Goal: Information Seeking & Learning: Learn about a topic

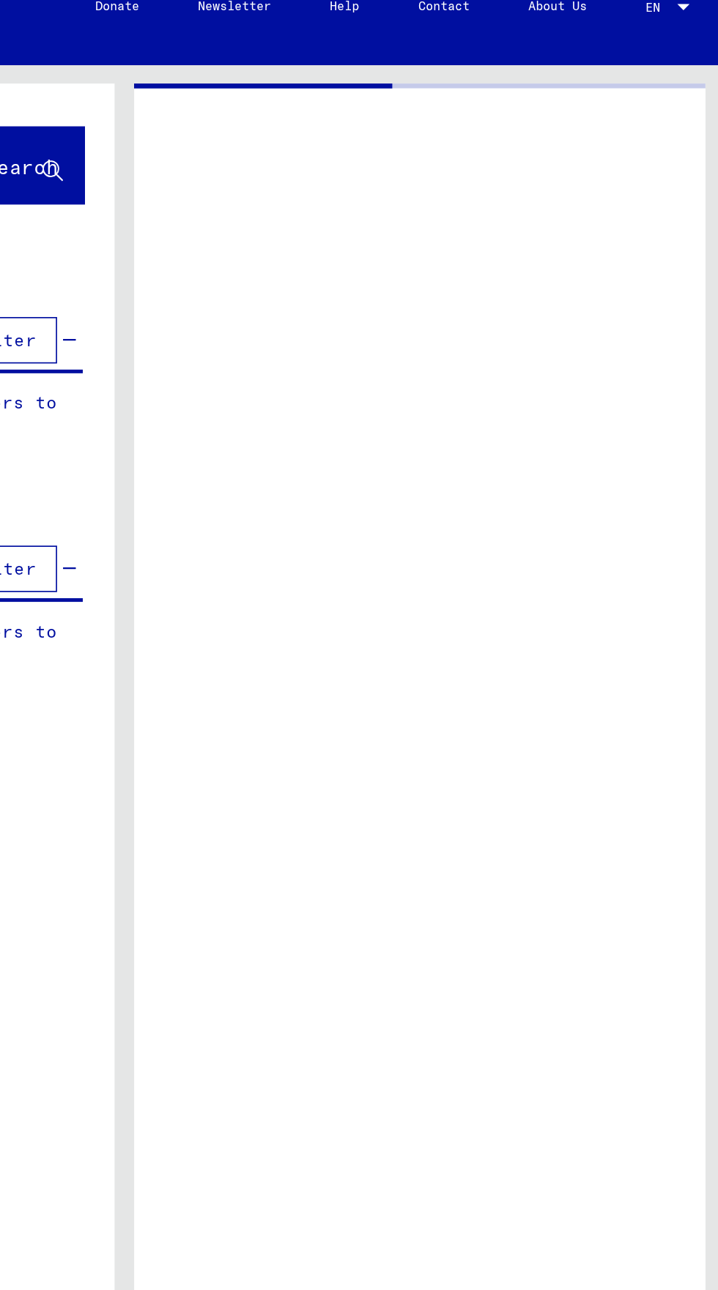
type input "*******"
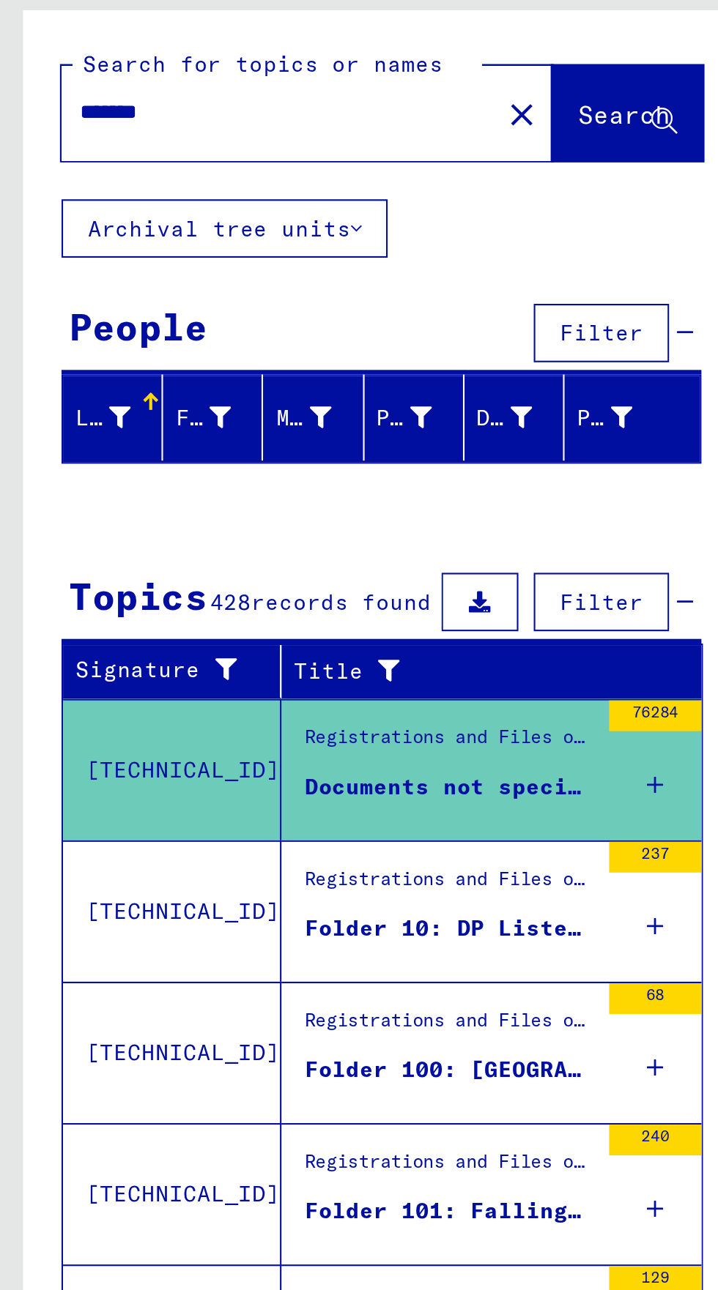
click at [277, 630] on div "Folder 101: Fallingbostel - [GEOGRAPHIC_DATA]" at bounding box center [214, 635] width 138 height 15
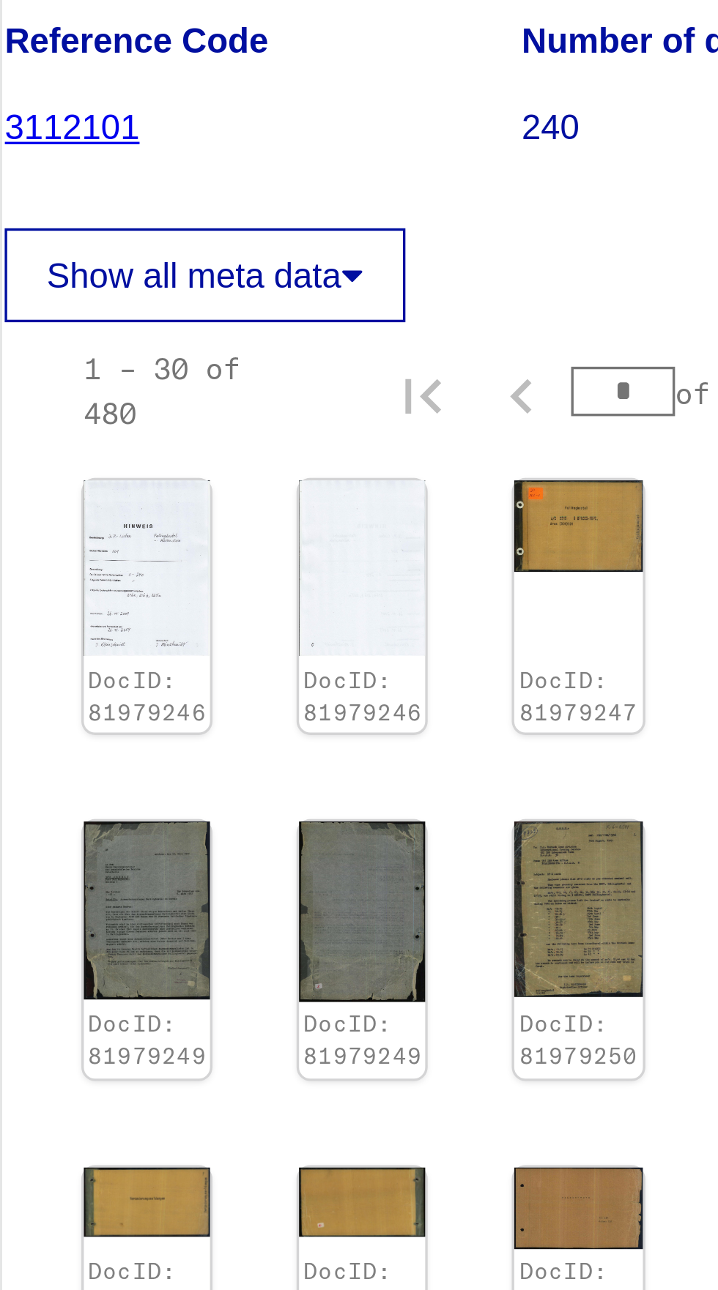
scroll to position [206, 42]
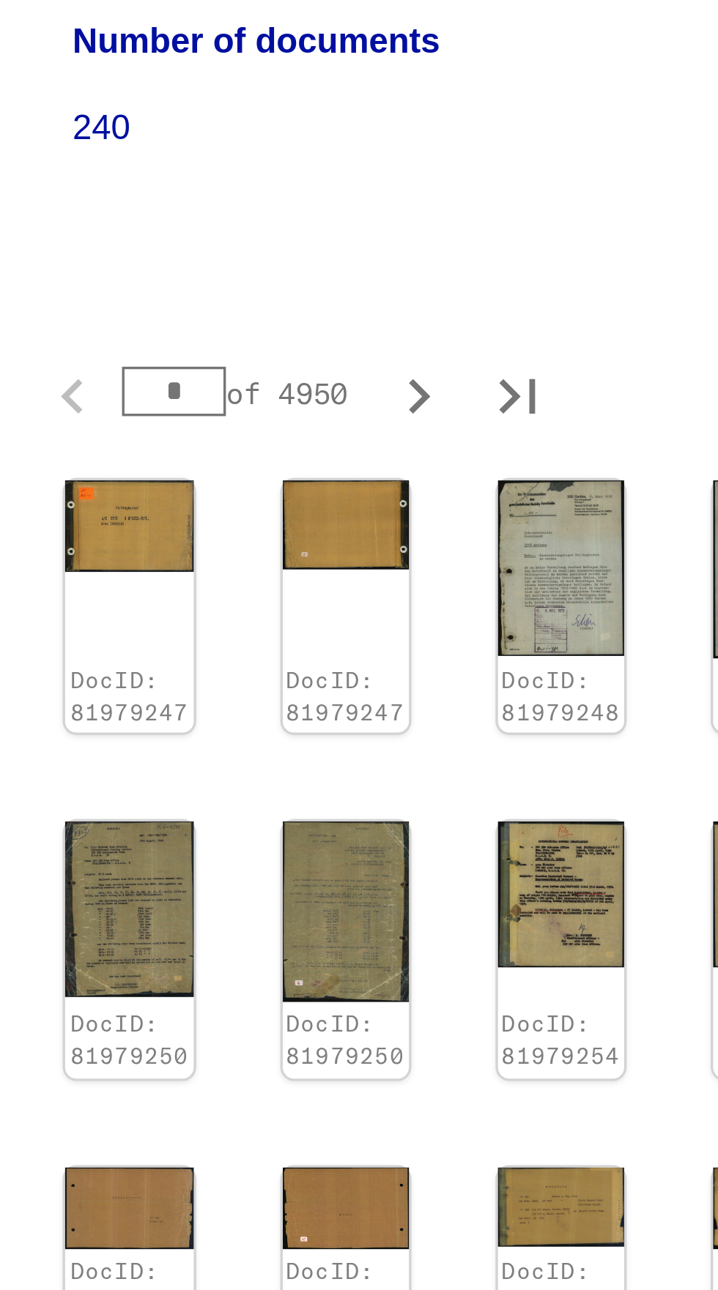
click at [633, 901] on icon "Last page" at bounding box center [626, 911] width 21 height 21
type input "**"
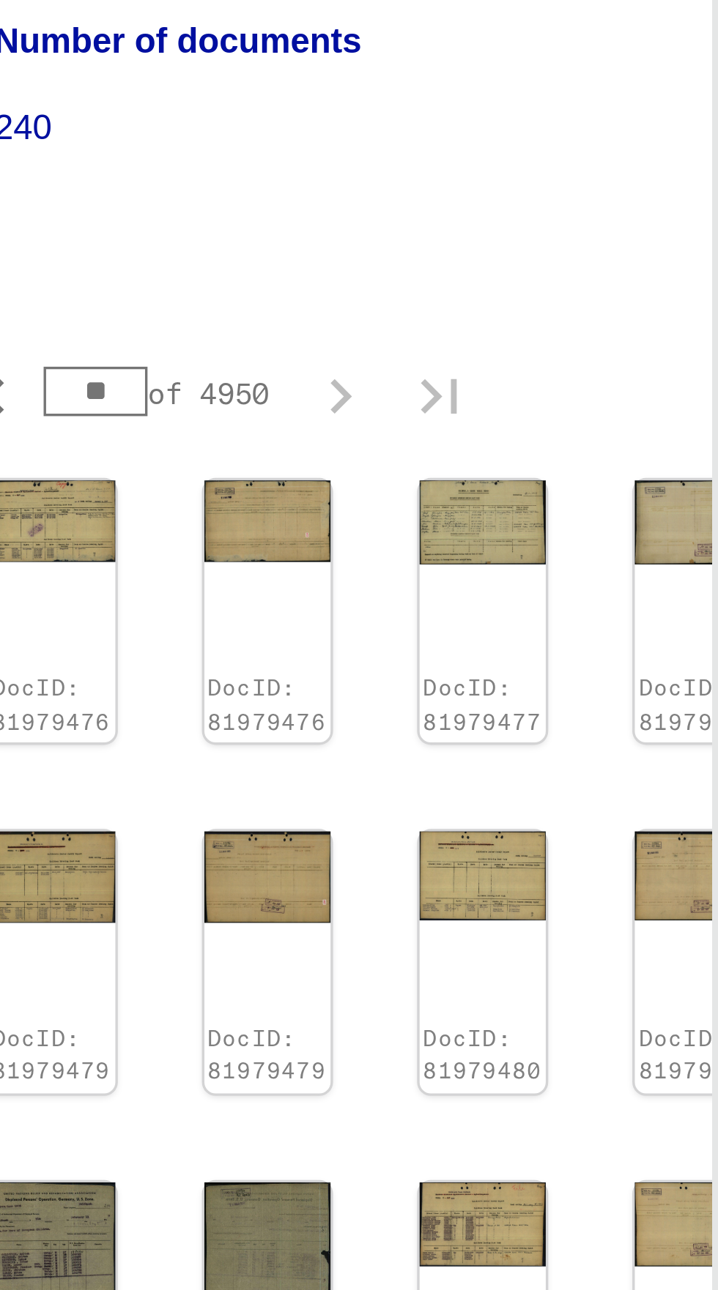
scroll to position [0, 0]
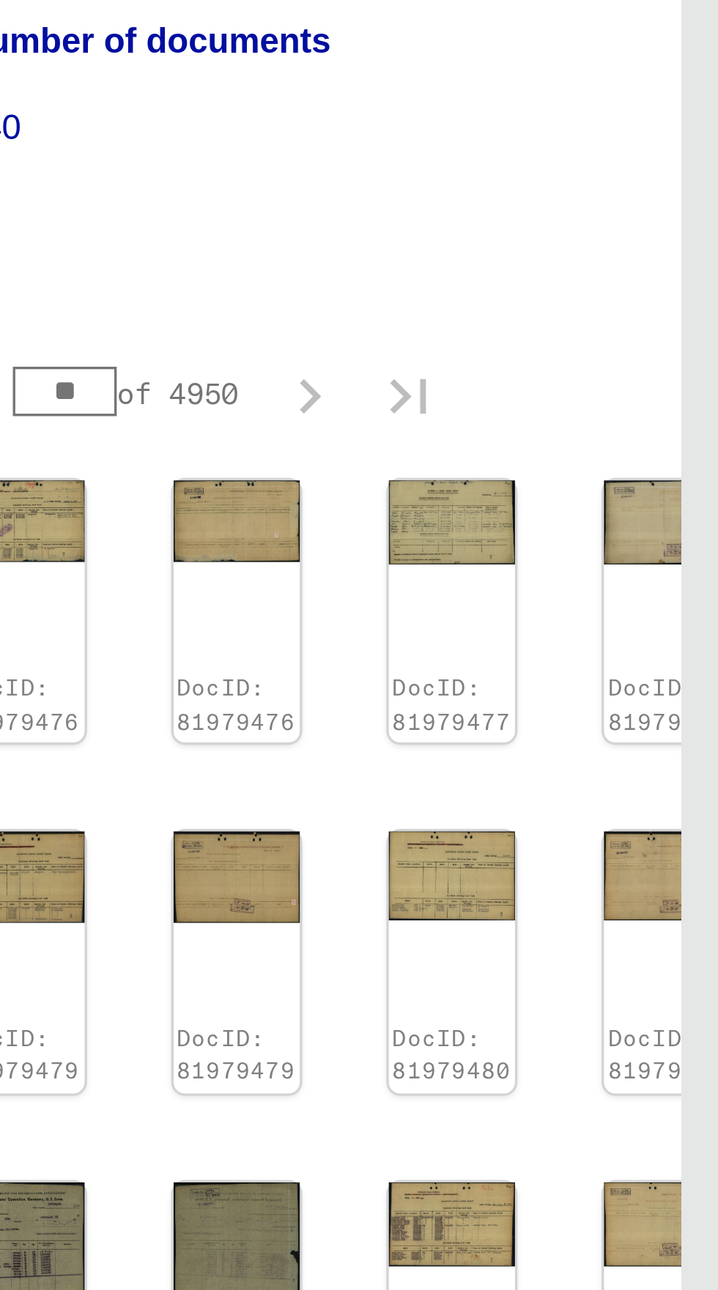
click at [630, 812] on img at bounding box center [638, 829] width 37 height 35
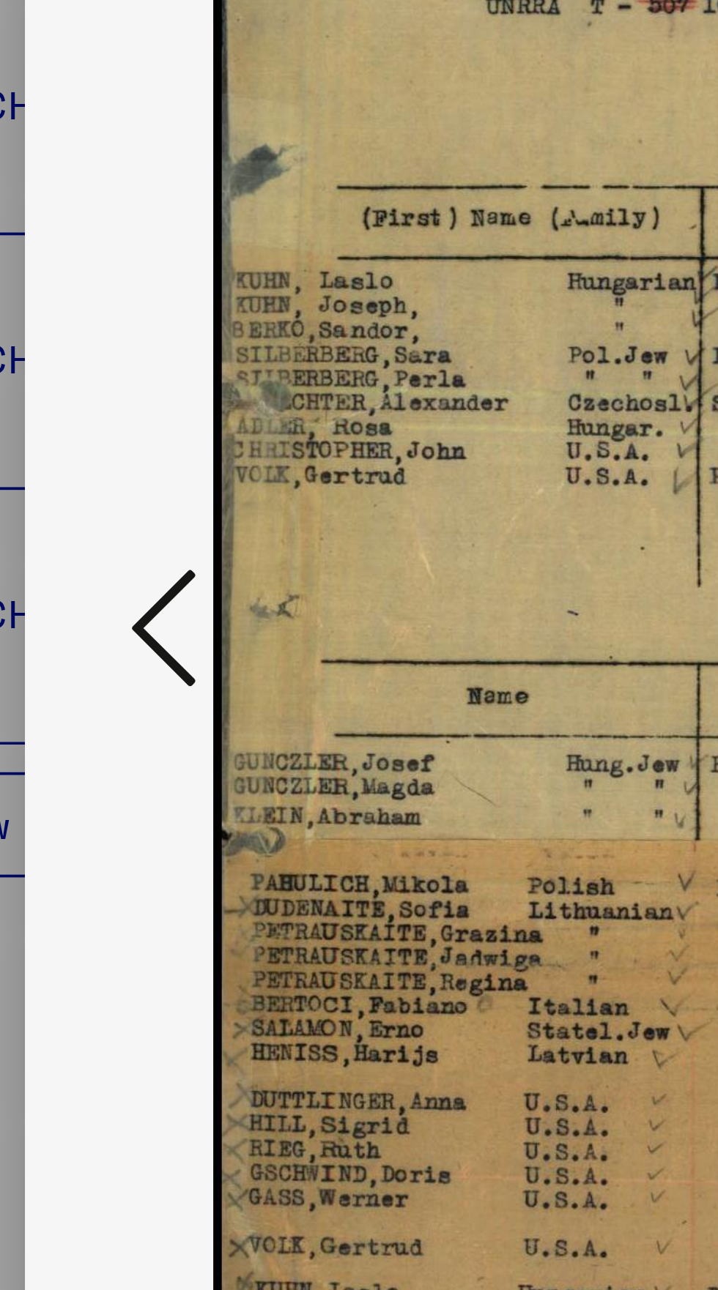
click at [103, 669] on icon at bounding box center [109, 655] width 18 height 35
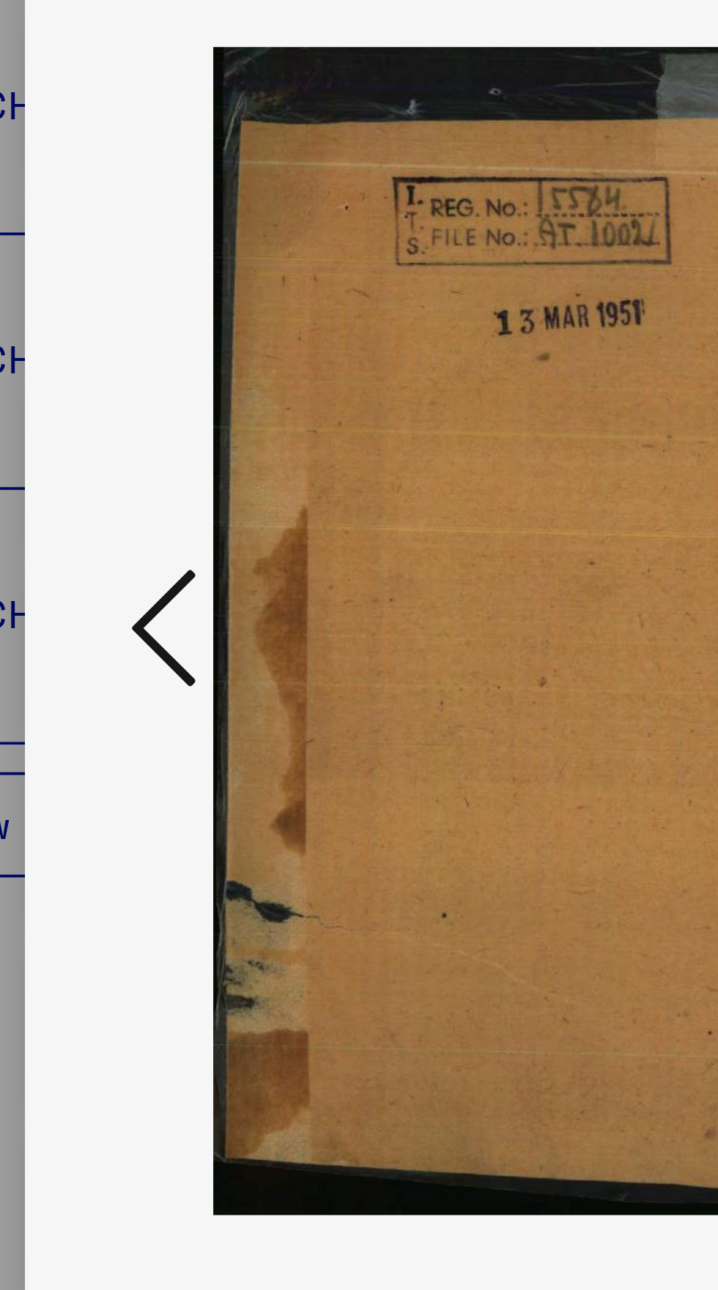
click at [101, 666] on icon at bounding box center [109, 655] width 18 height 35
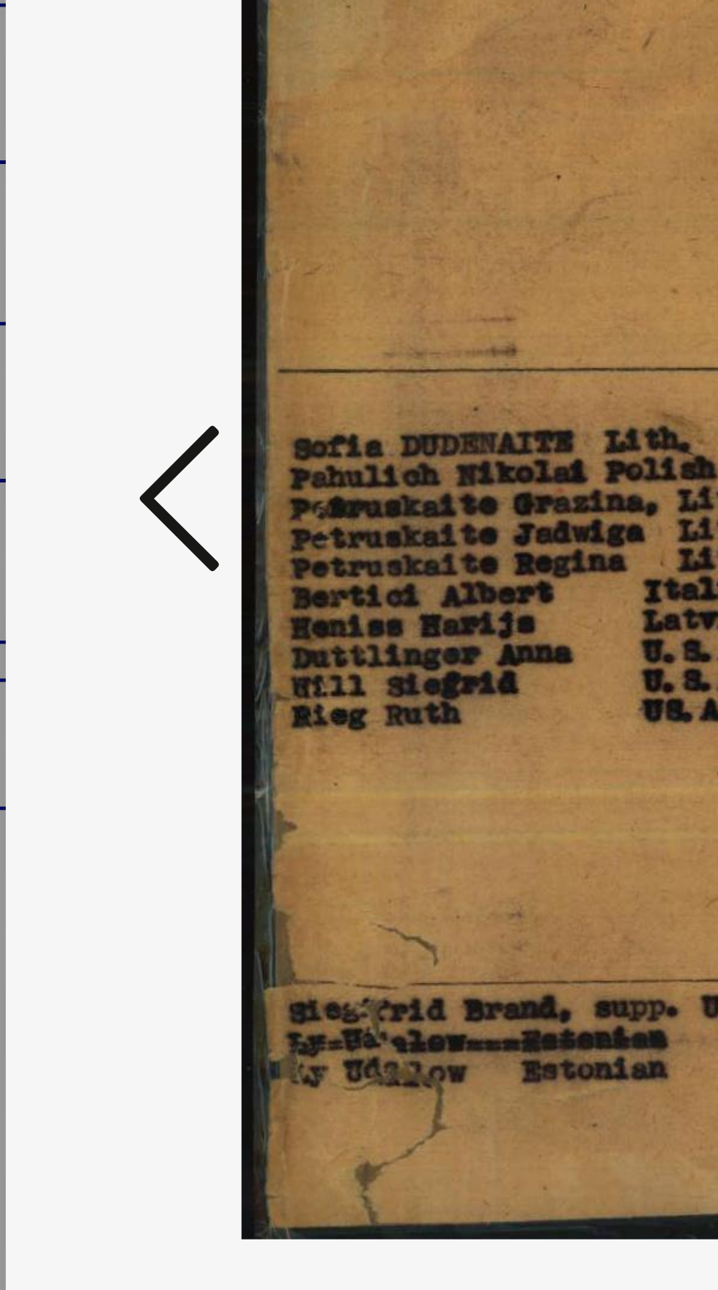
click at [102, 666] on icon at bounding box center [109, 655] width 18 height 35
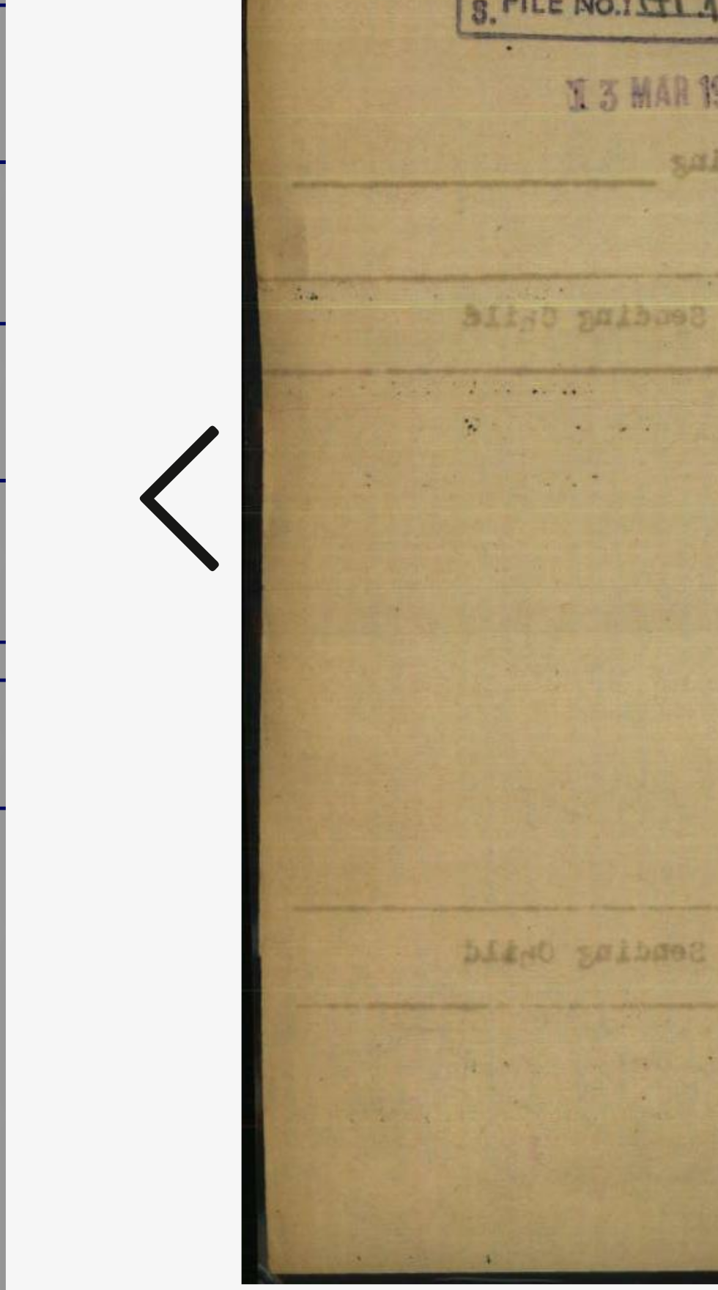
click at [110, 664] on icon at bounding box center [109, 655] width 18 height 35
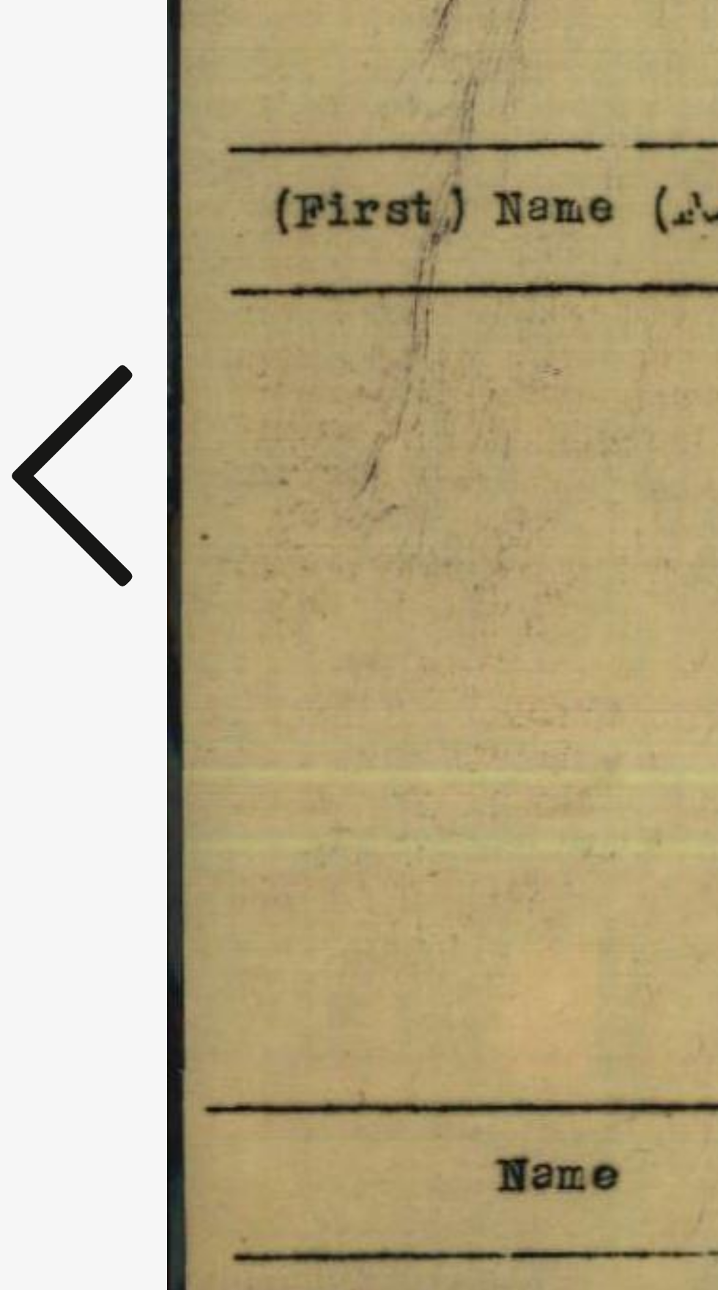
click at [108, 652] on icon at bounding box center [109, 655] width 18 height 35
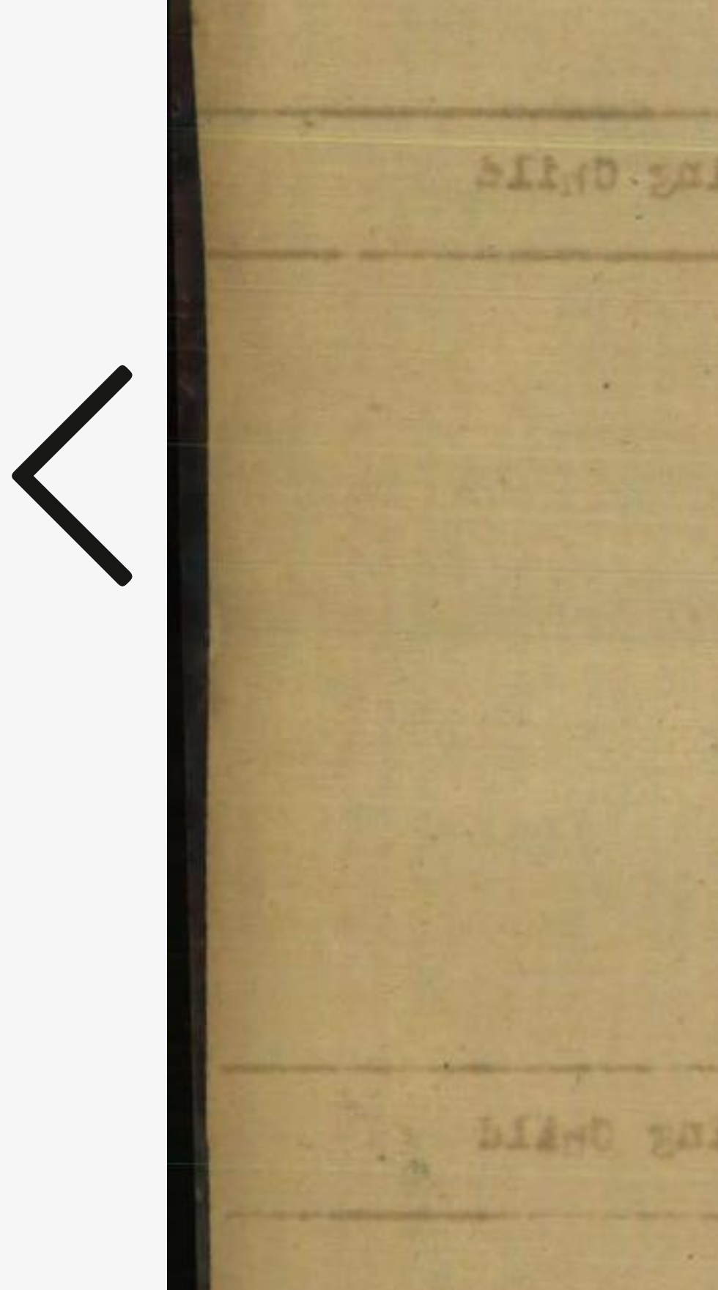
click at [110, 655] on icon at bounding box center [109, 655] width 18 height 35
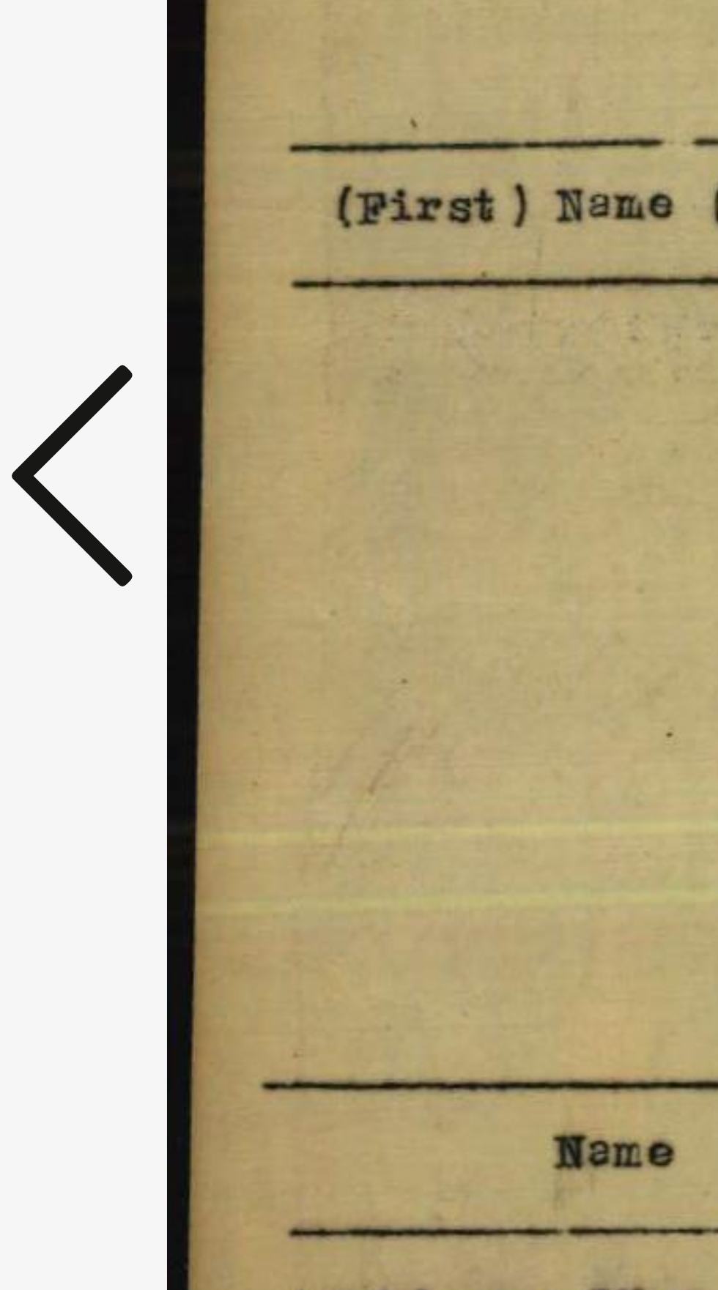
click at [108, 654] on icon at bounding box center [109, 655] width 18 height 35
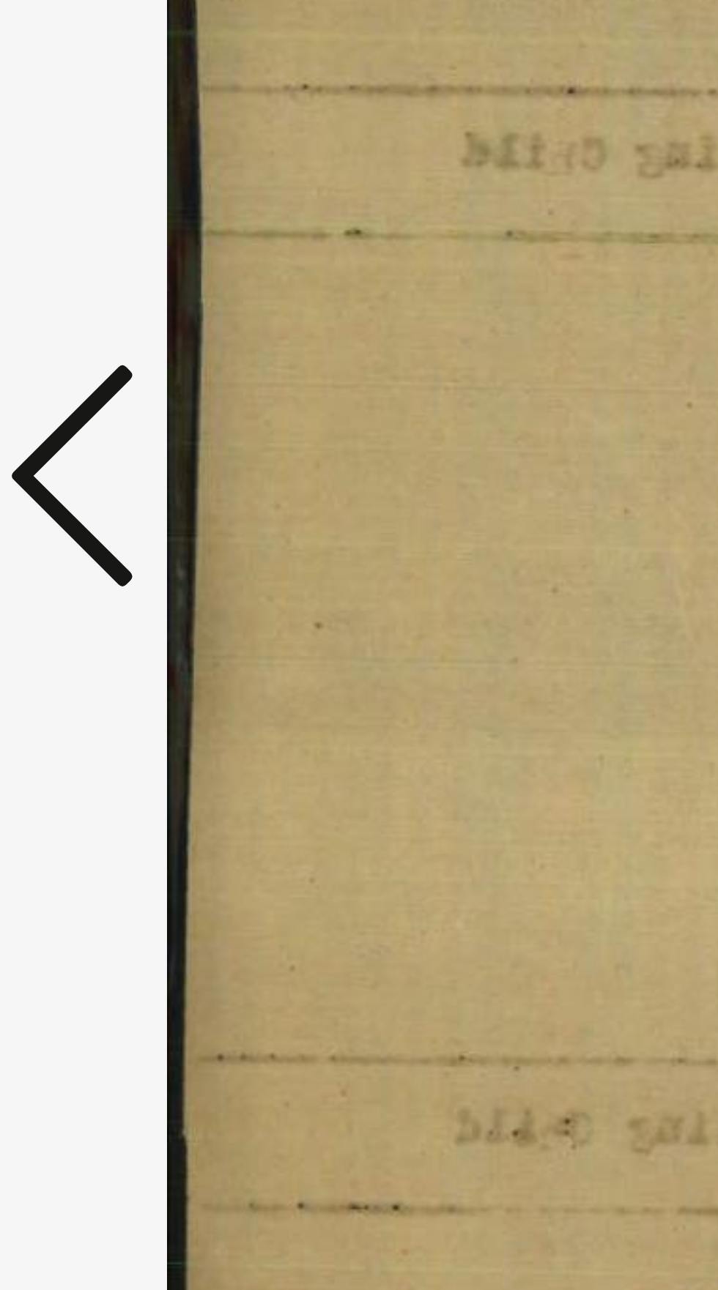
click at [109, 656] on icon at bounding box center [109, 655] width 18 height 35
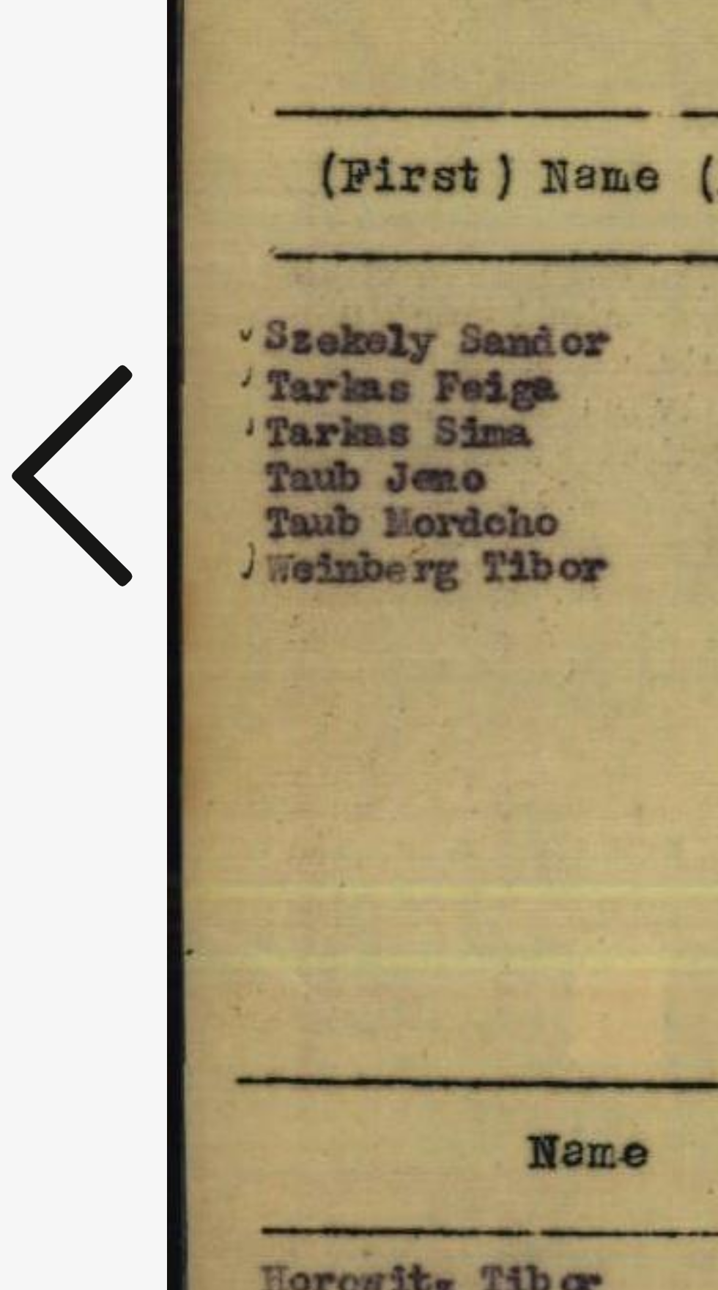
click at [111, 655] on icon at bounding box center [109, 655] width 18 height 35
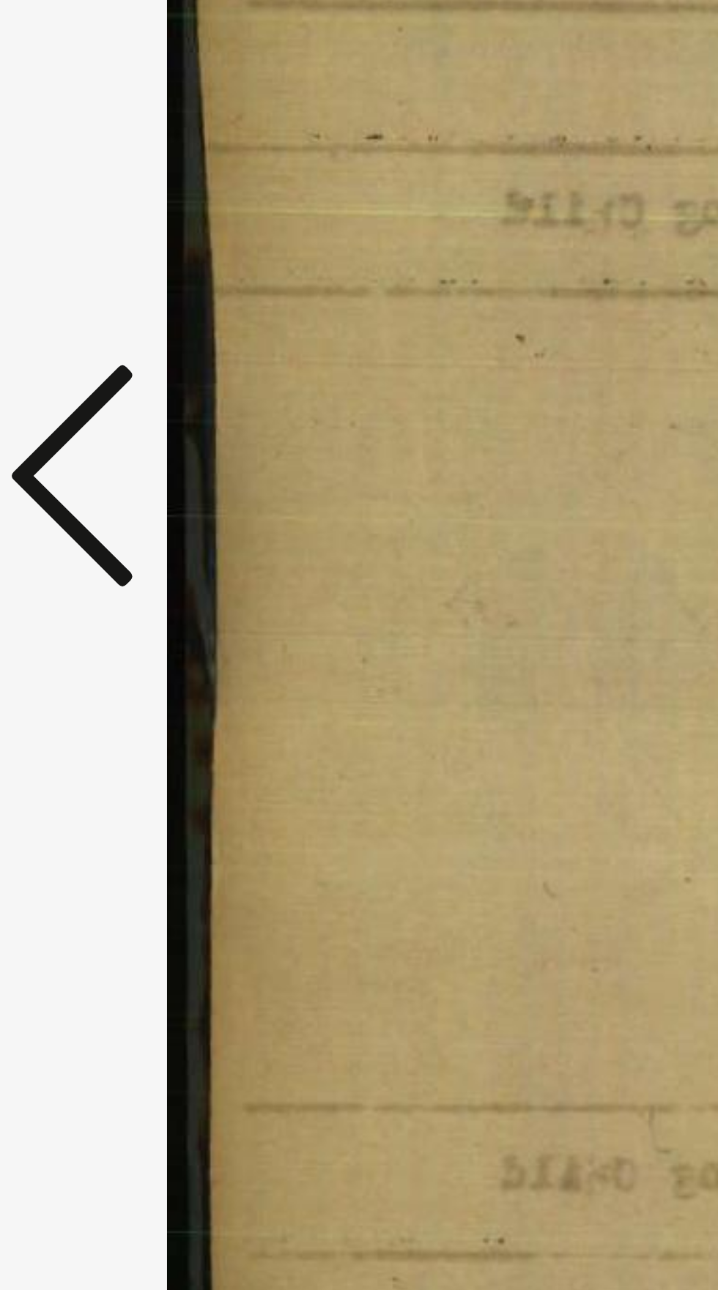
click at [109, 652] on icon at bounding box center [109, 655] width 18 height 35
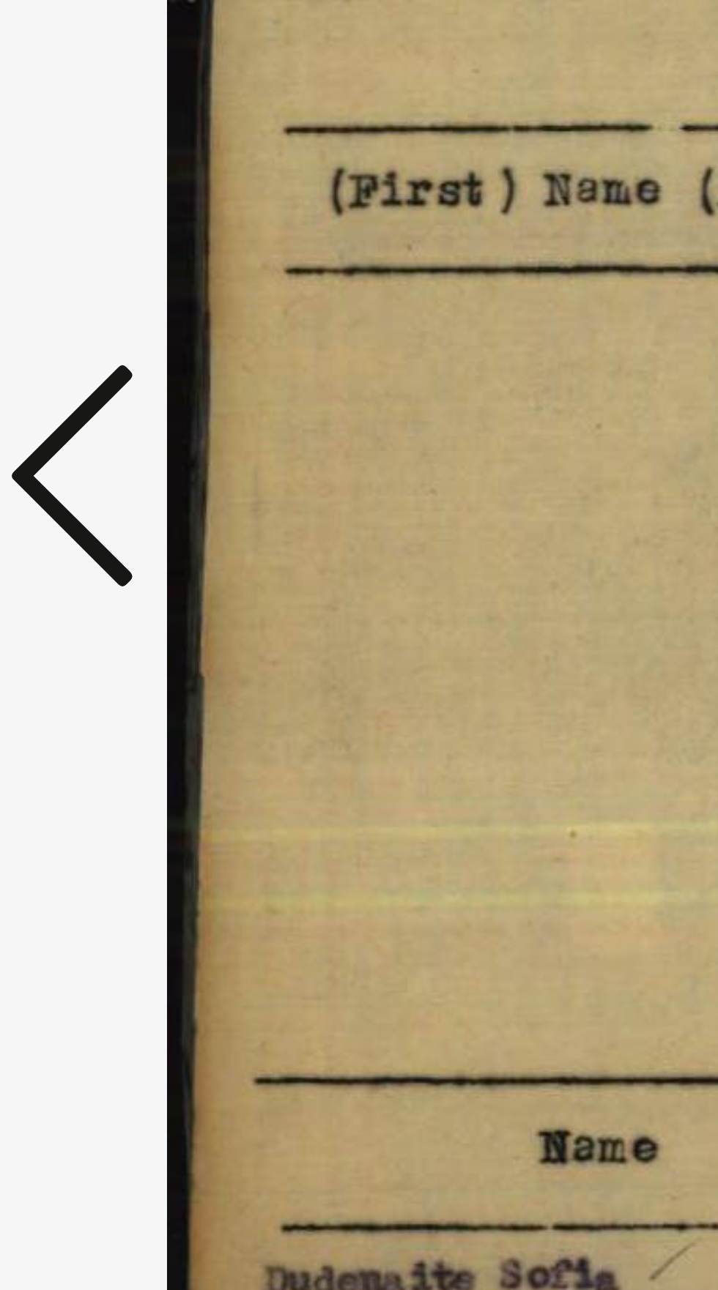
click at [111, 654] on icon at bounding box center [109, 655] width 18 height 35
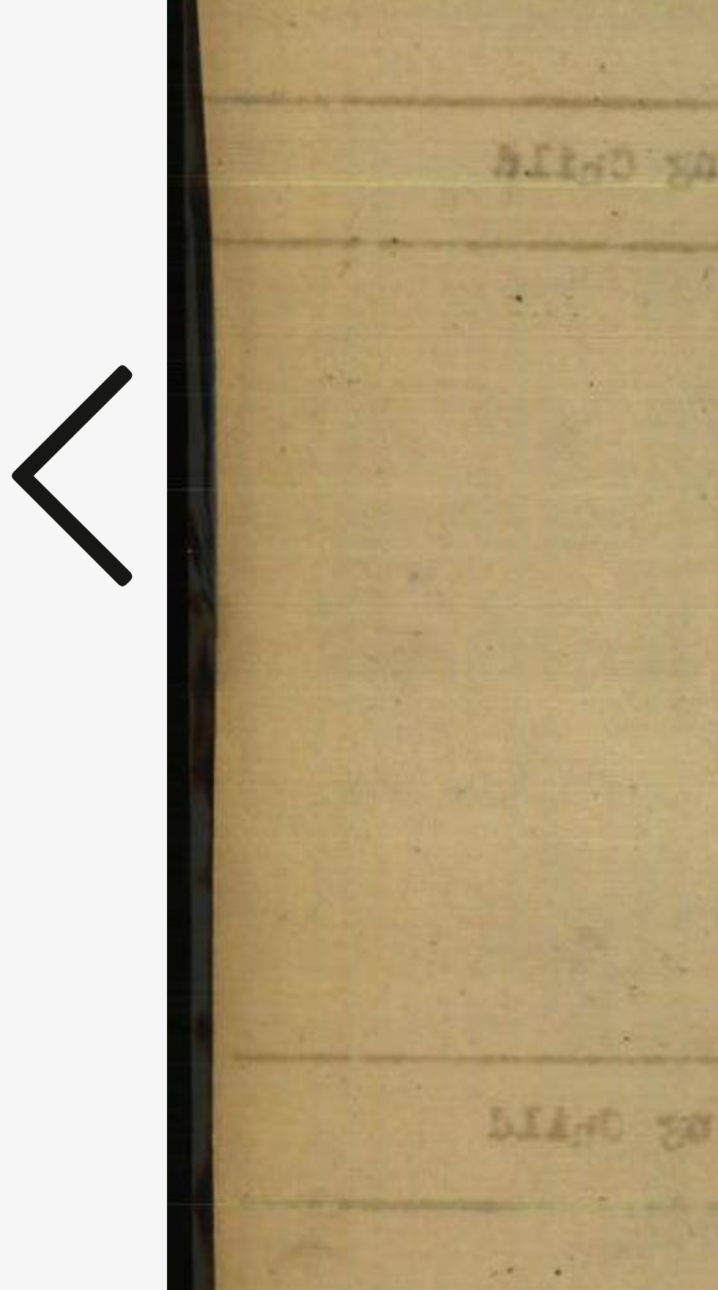
click at [109, 652] on icon at bounding box center [109, 655] width 18 height 35
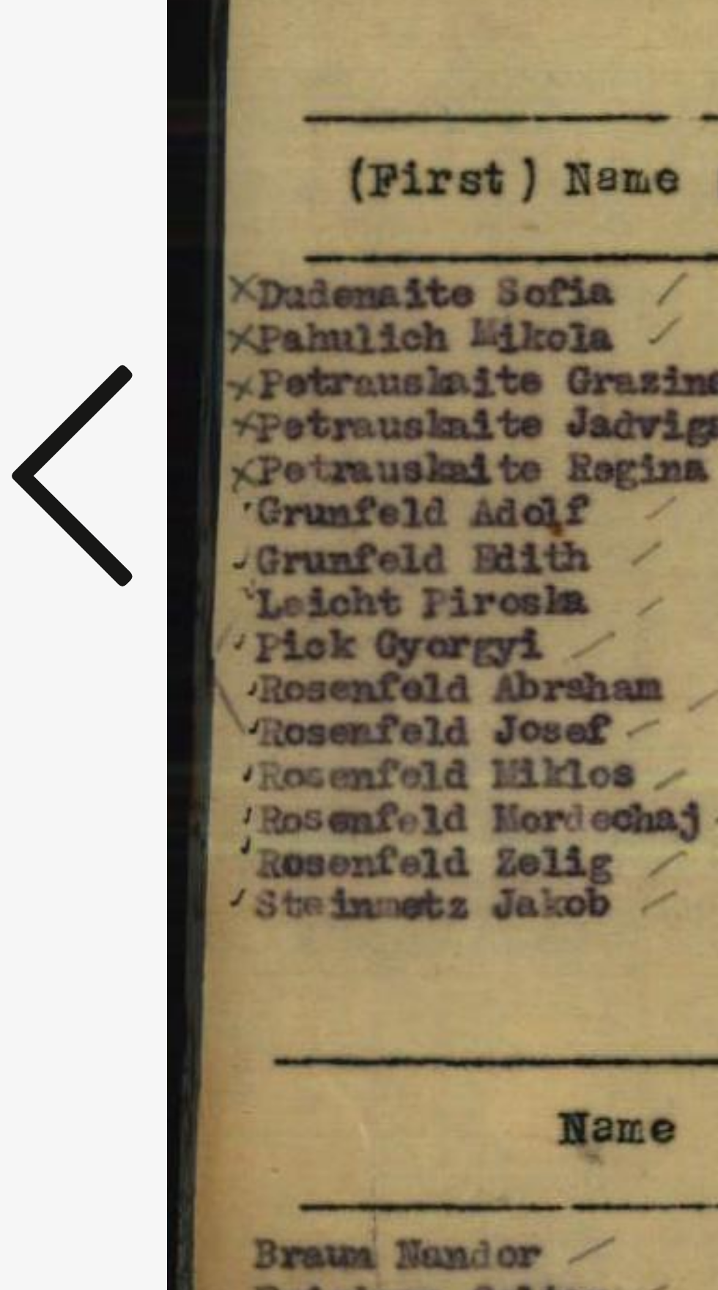
click at [109, 652] on icon at bounding box center [109, 655] width 18 height 35
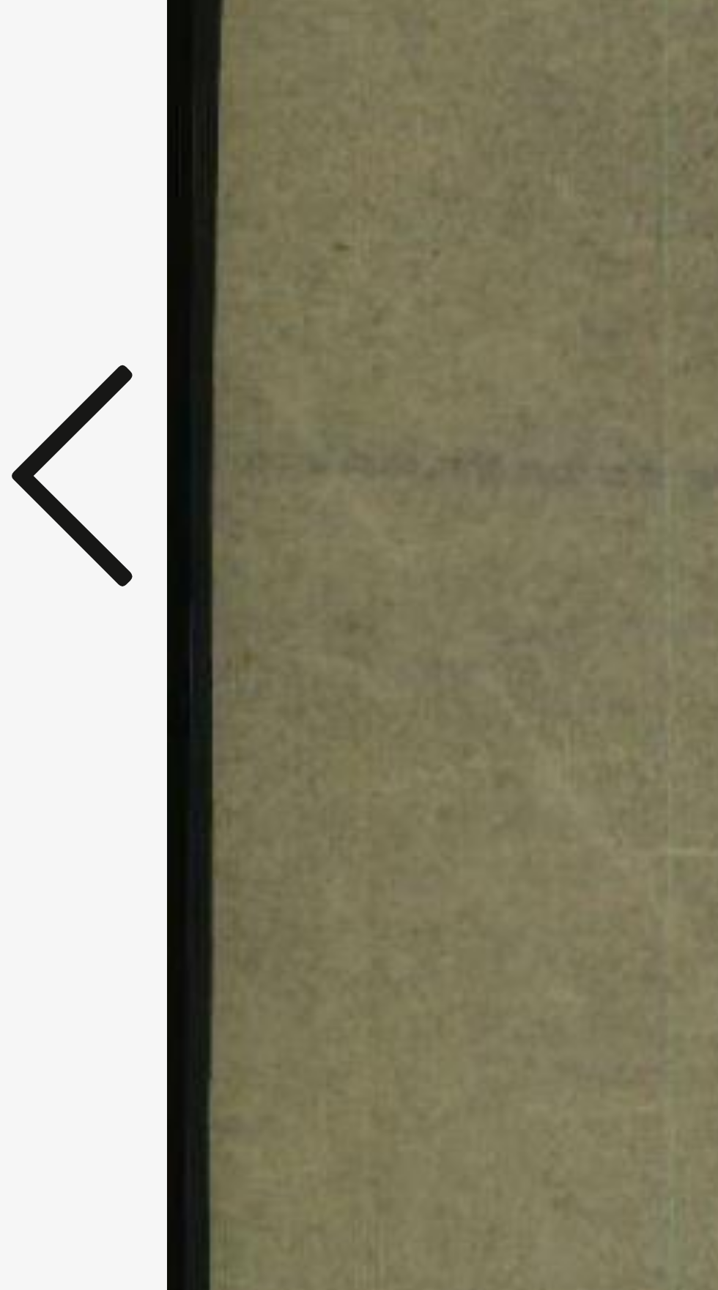
click at [105, 658] on icon at bounding box center [109, 655] width 18 height 35
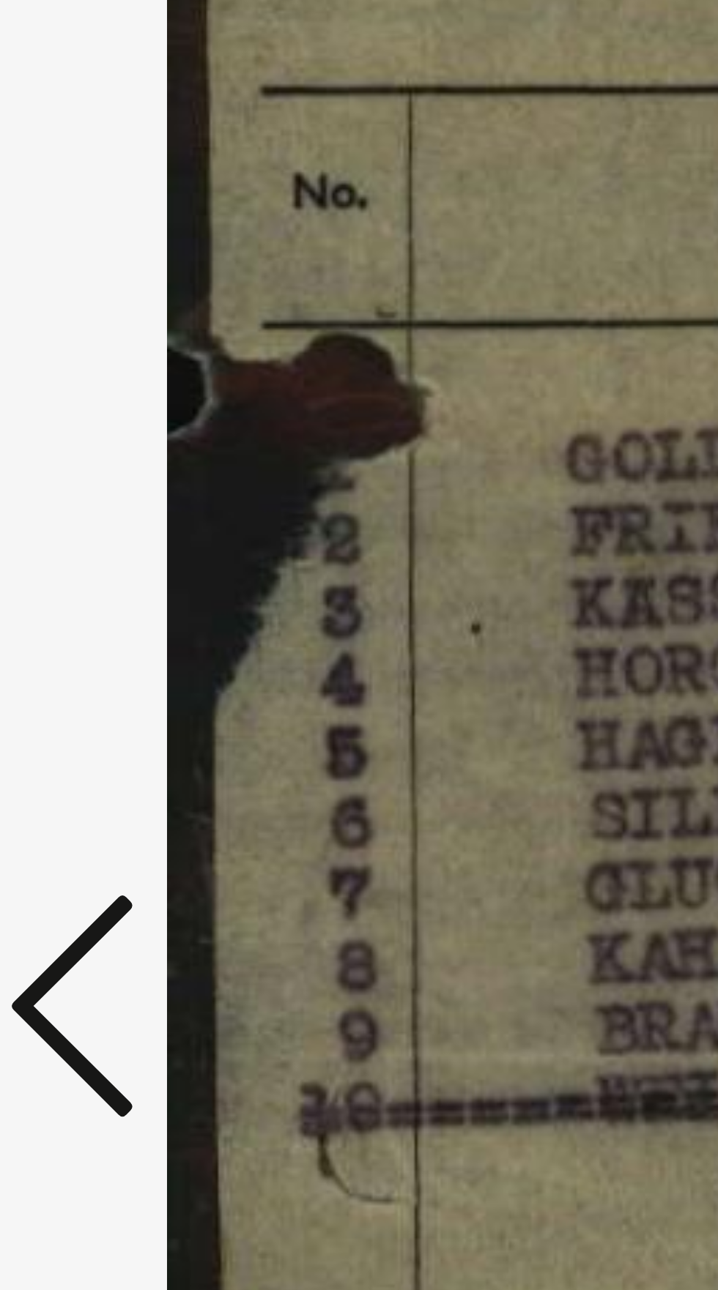
click at [108, 647] on icon at bounding box center [109, 655] width 18 height 35
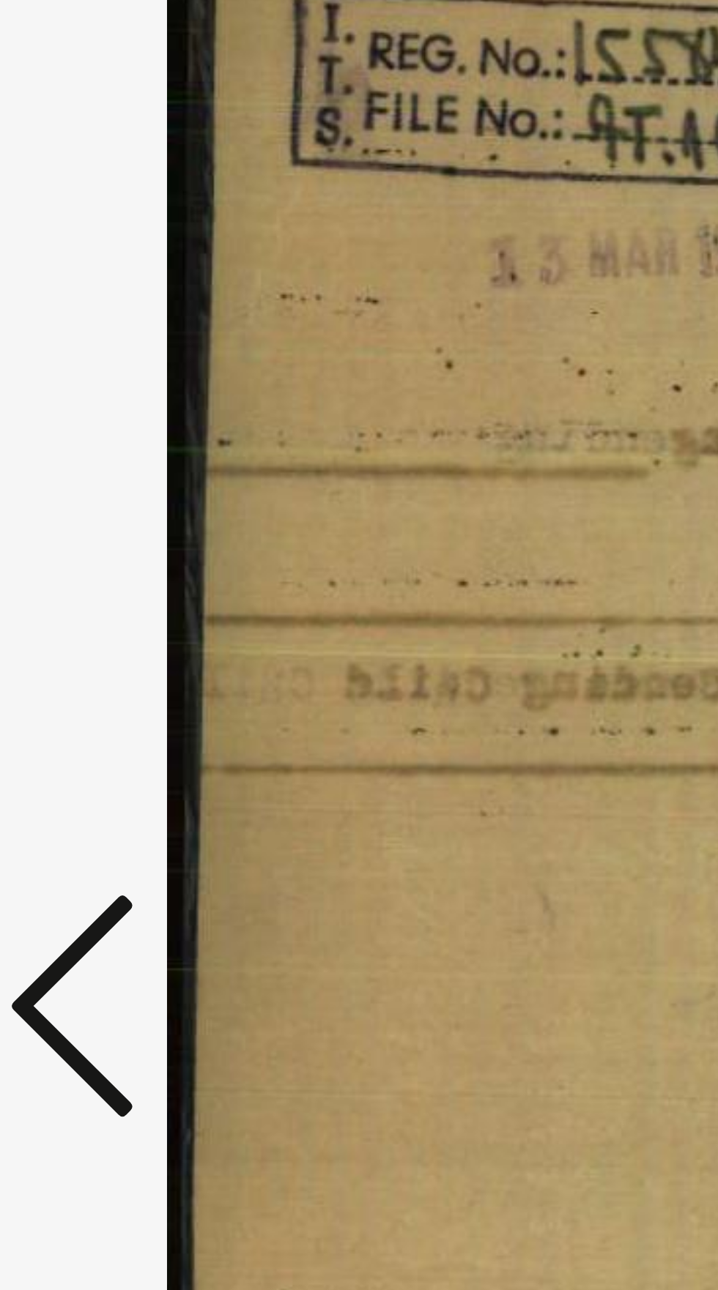
click at [108, 647] on icon at bounding box center [109, 655] width 18 height 35
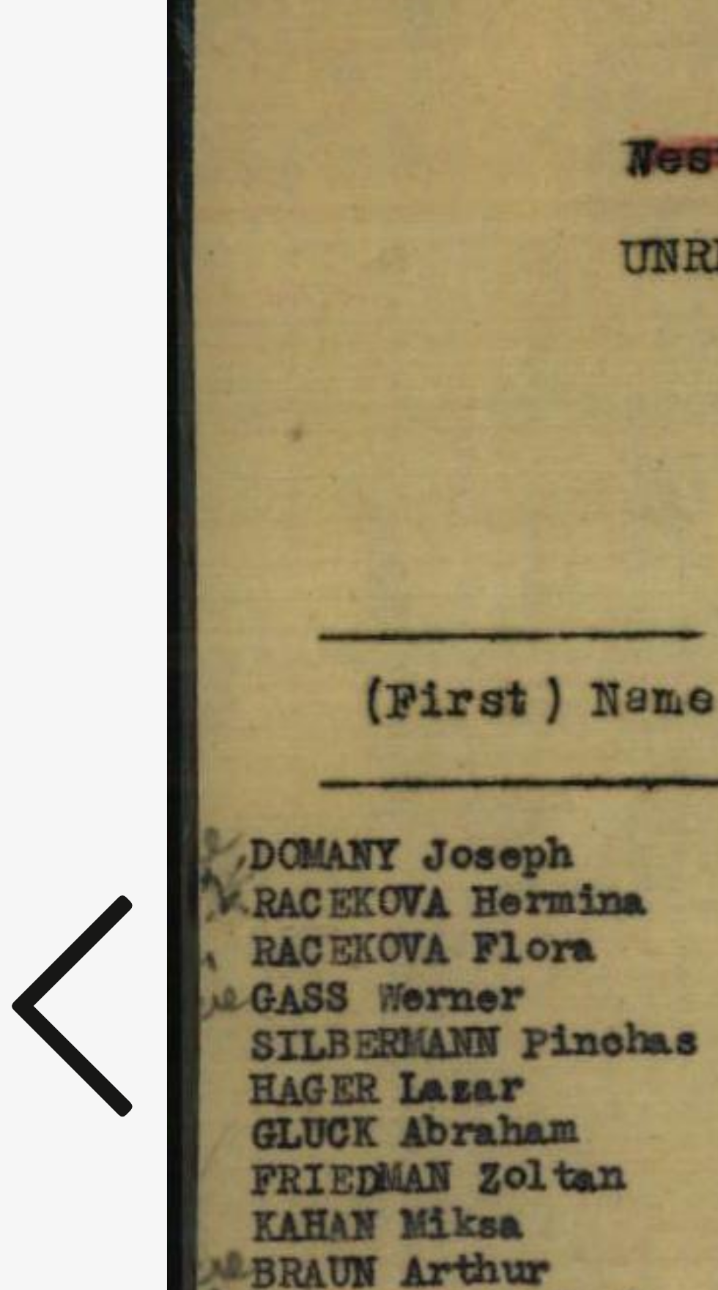
click at [108, 652] on icon at bounding box center [109, 655] width 18 height 35
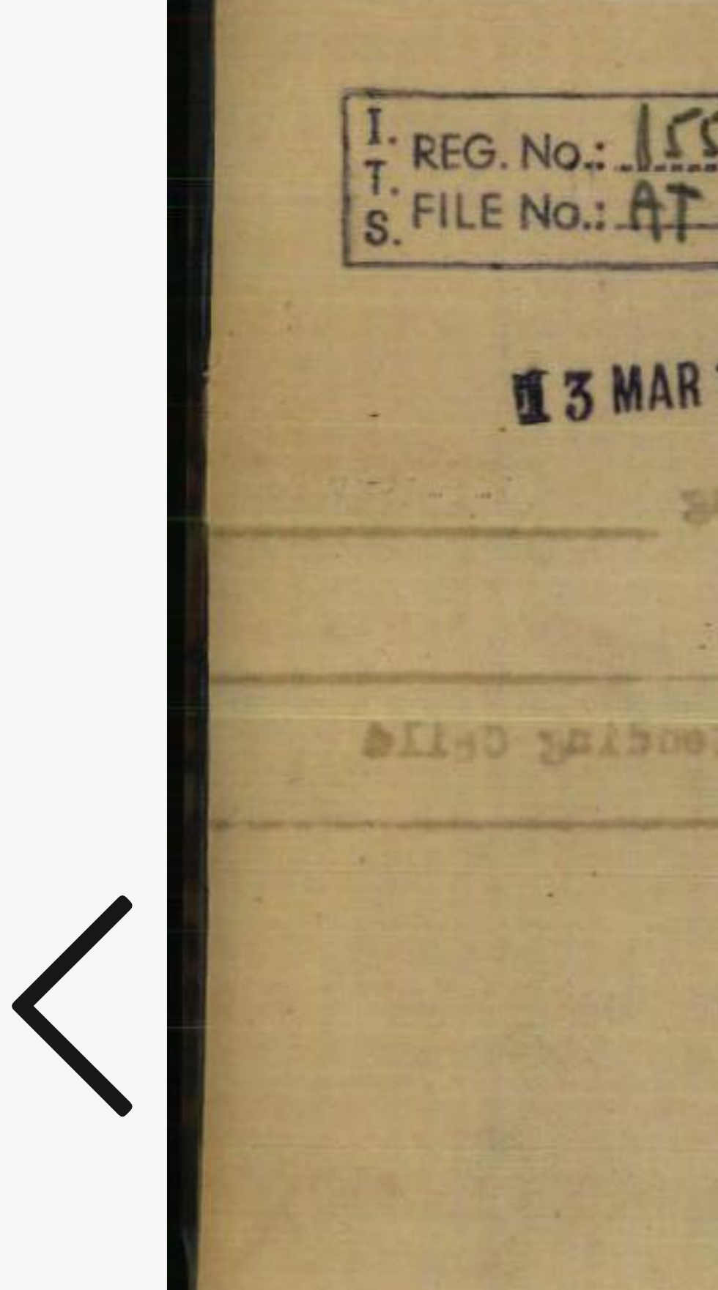
click at [108, 651] on icon at bounding box center [109, 655] width 18 height 35
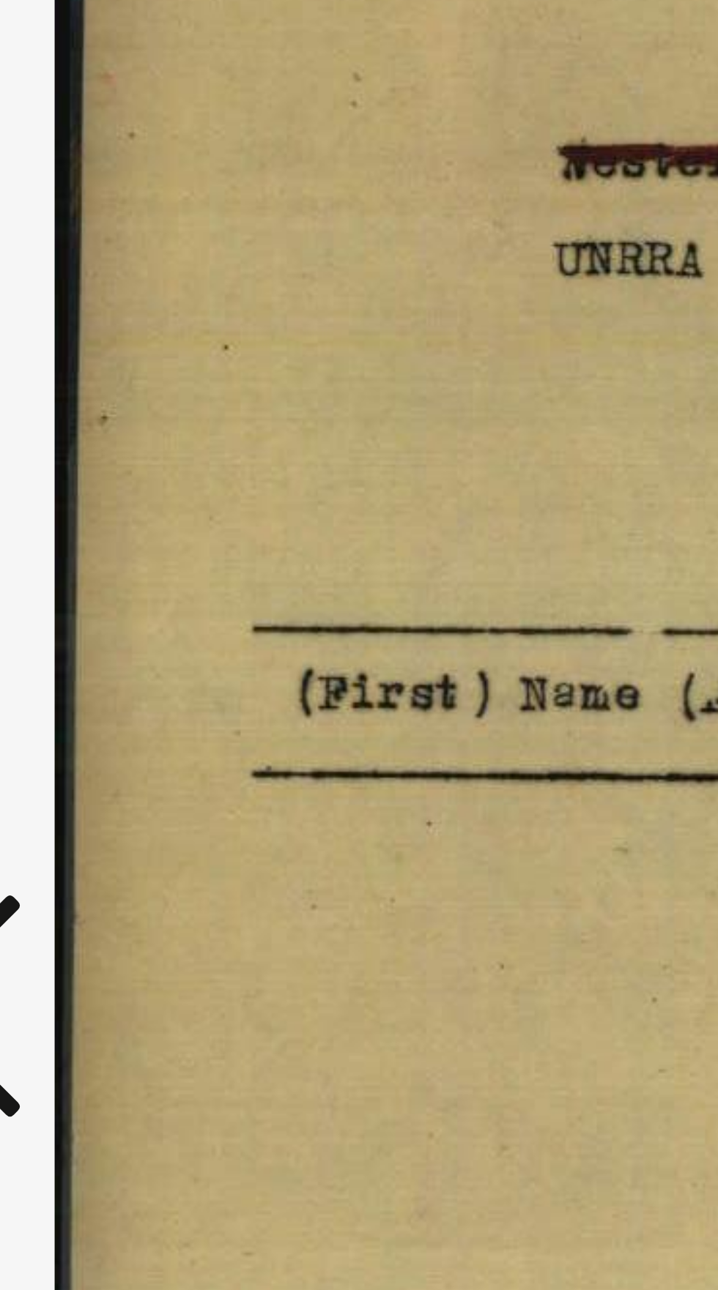
click at [117, 651] on button at bounding box center [108, 657] width 26 height 42
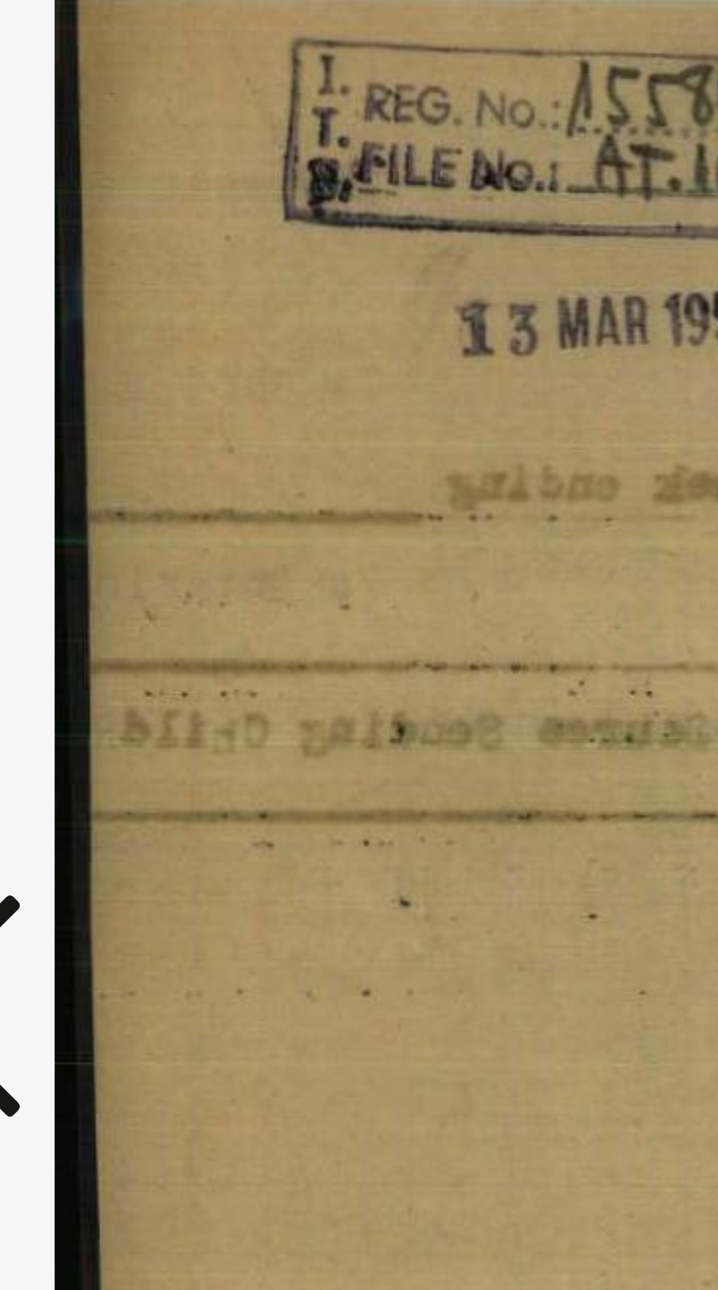
click at [116, 652] on icon at bounding box center [109, 655] width 18 height 35
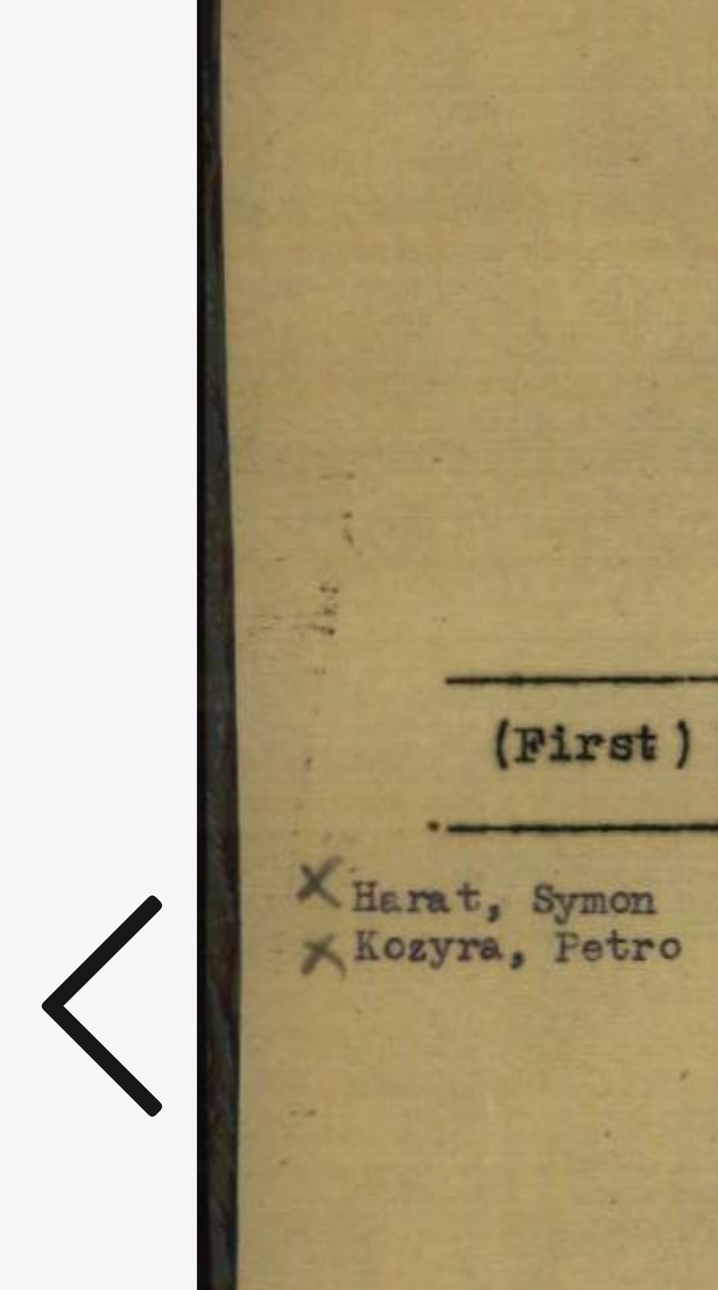
click at [108, 654] on icon at bounding box center [109, 655] width 18 height 35
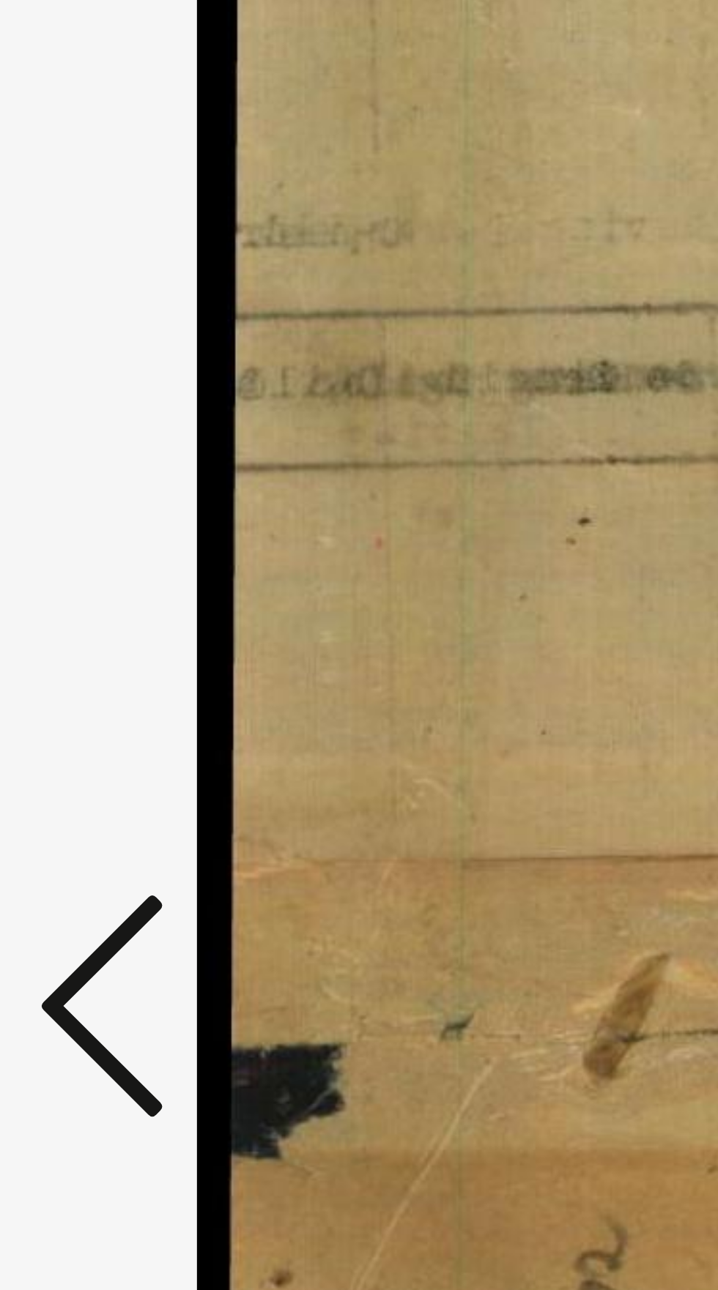
click at [105, 654] on icon at bounding box center [109, 655] width 18 height 35
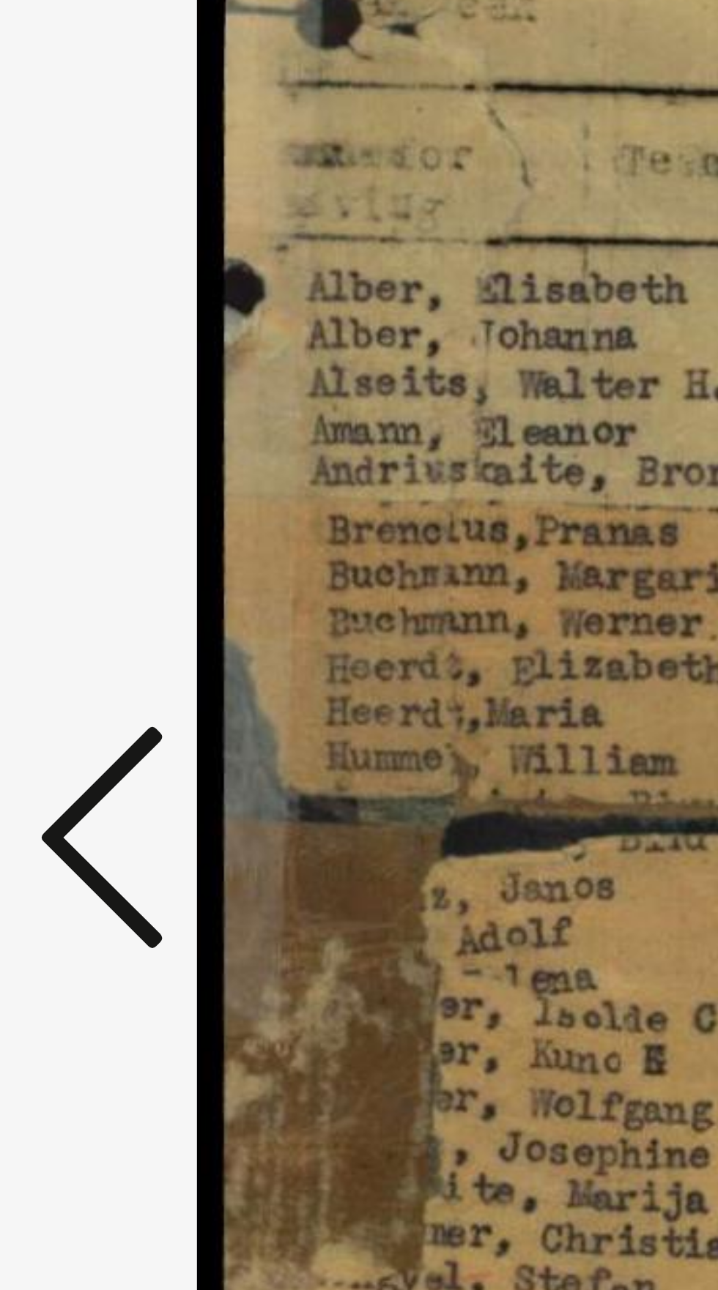
click at [108, 668] on icon at bounding box center [109, 655] width 18 height 35
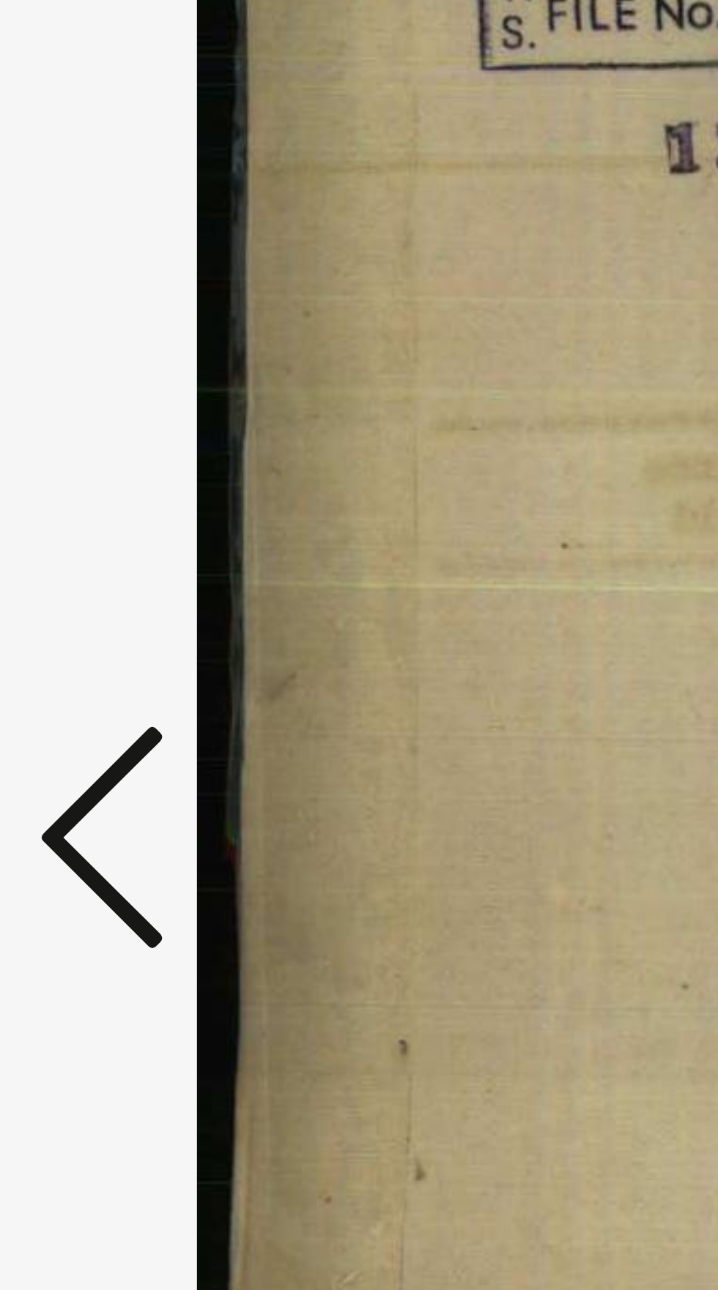
click at [108, 671] on icon at bounding box center [109, 655] width 18 height 35
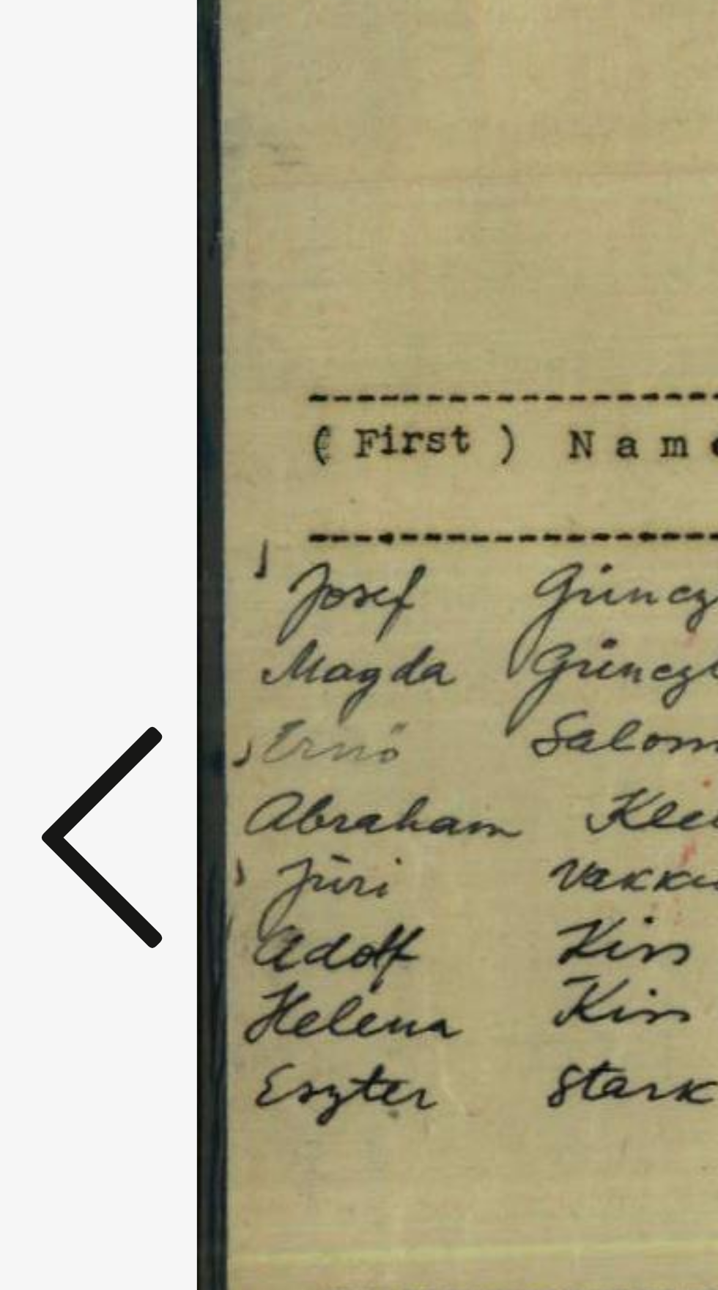
click at [112, 667] on icon at bounding box center [109, 655] width 18 height 35
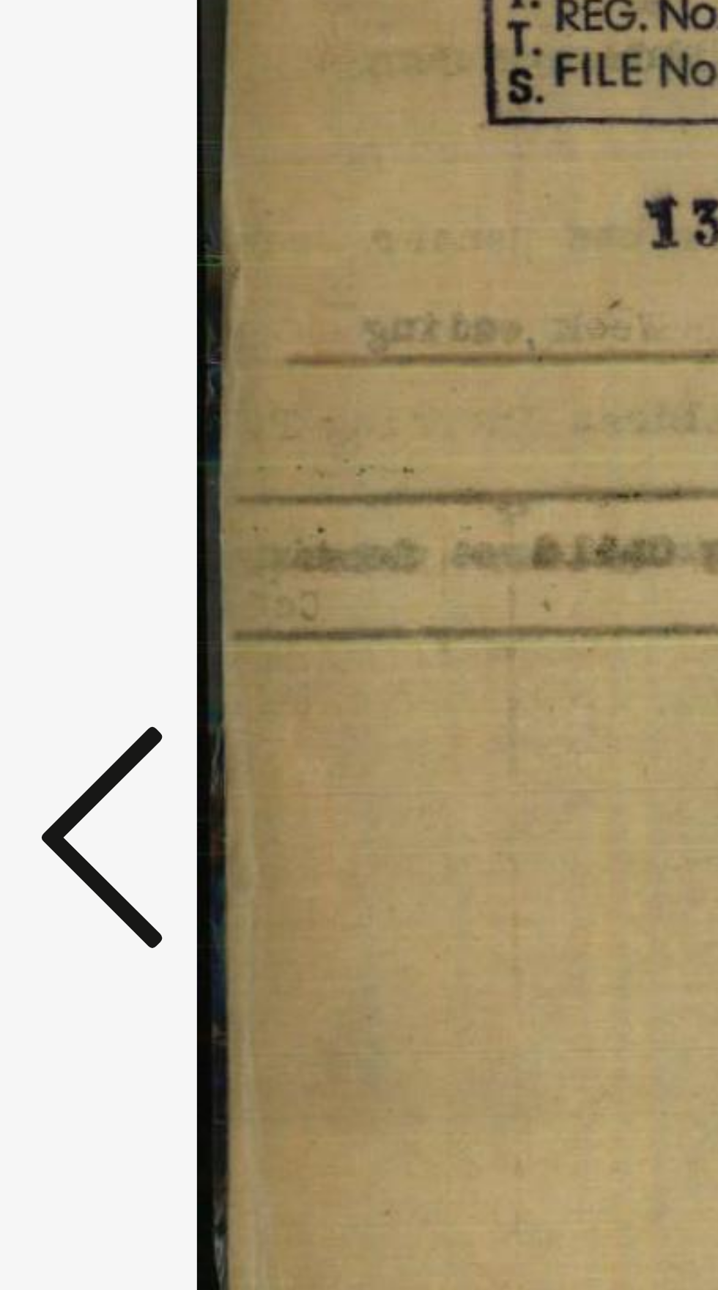
click at [111, 666] on icon at bounding box center [109, 655] width 18 height 35
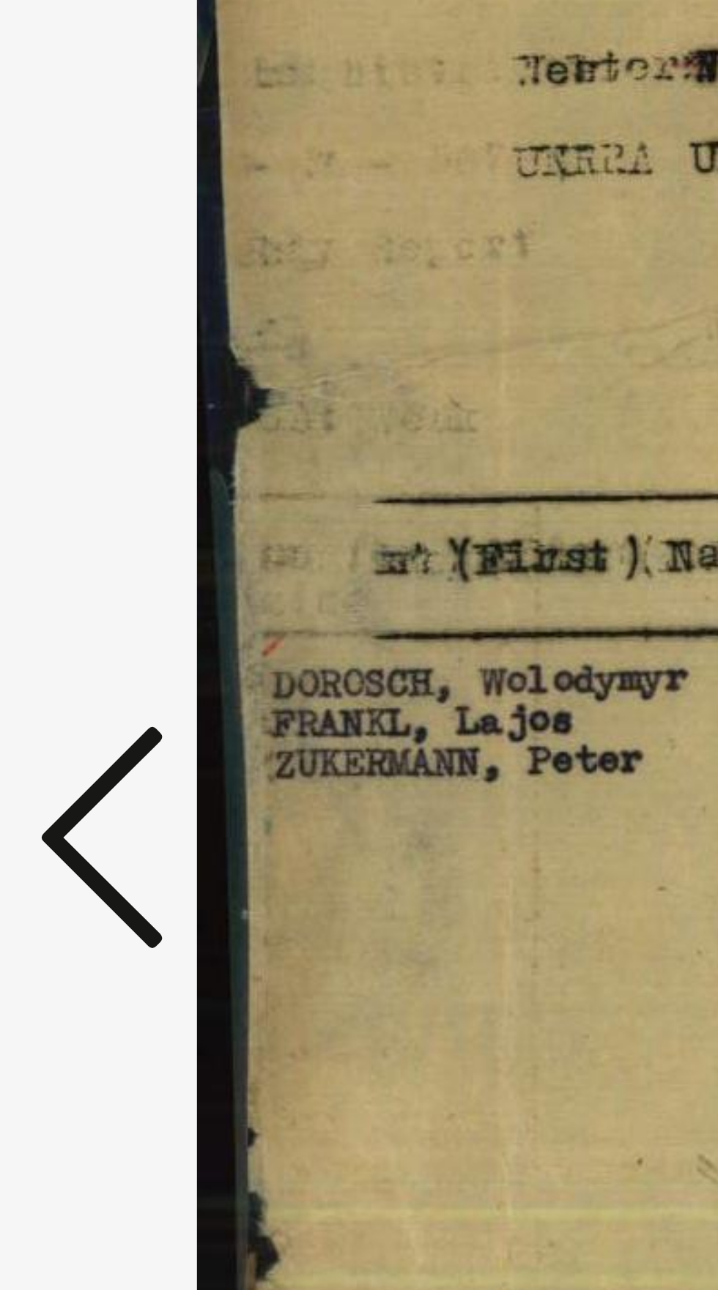
click at [111, 663] on icon at bounding box center [109, 655] width 18 height 35
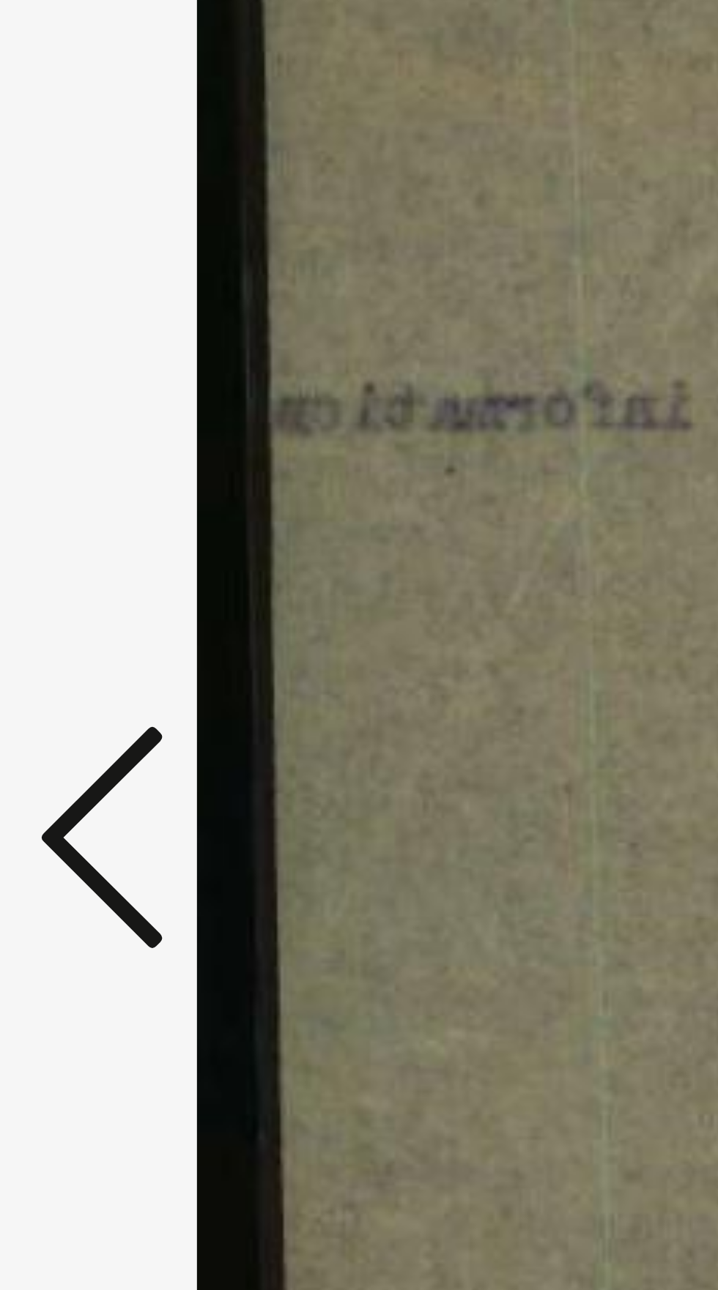
click at [110, 663] on icon at bounding box center [109, 655] width 18 height 35
